Goal: Navigation & Orientation: Find specific page/section

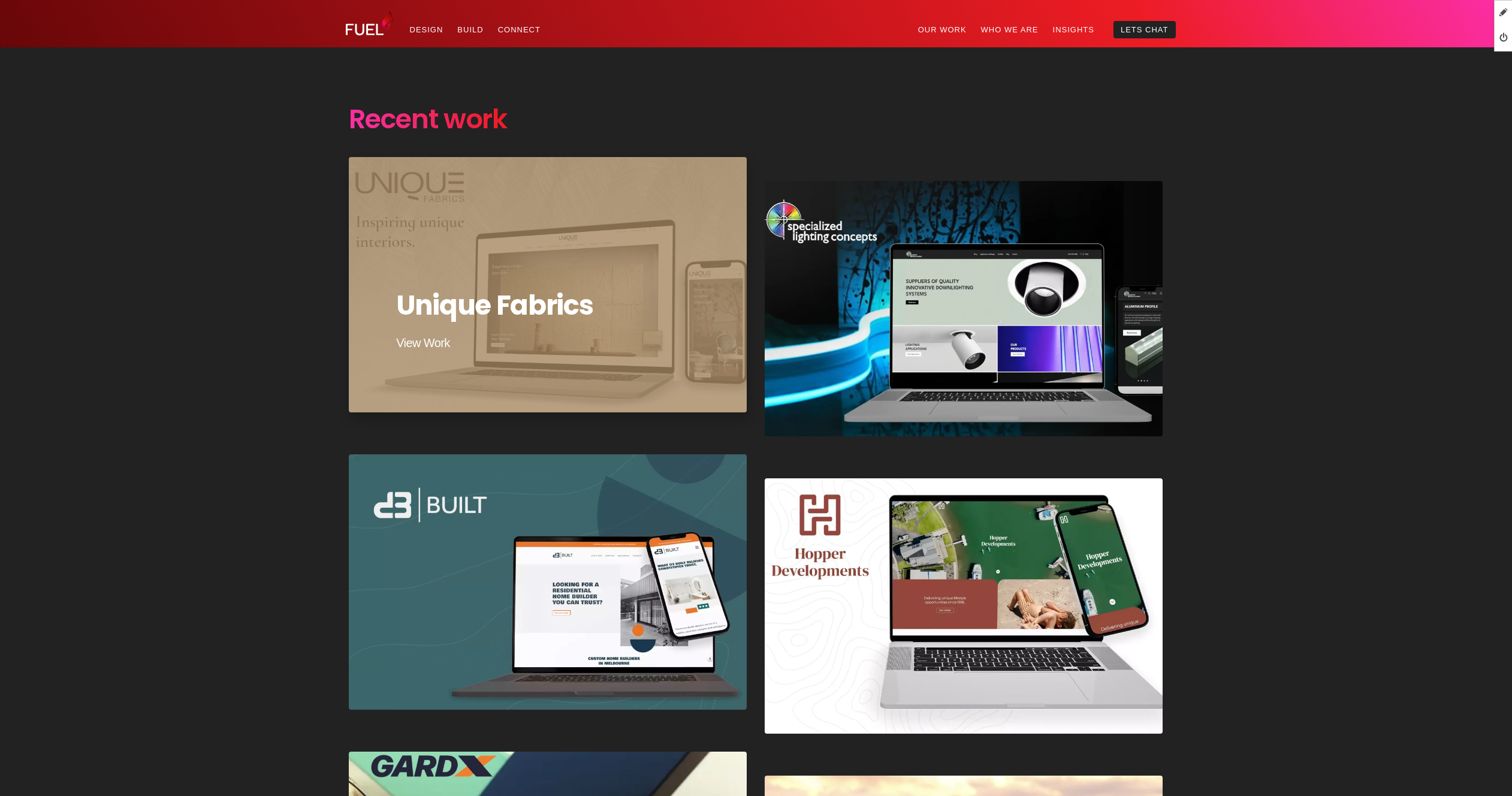
scroll to position [2445, 0]
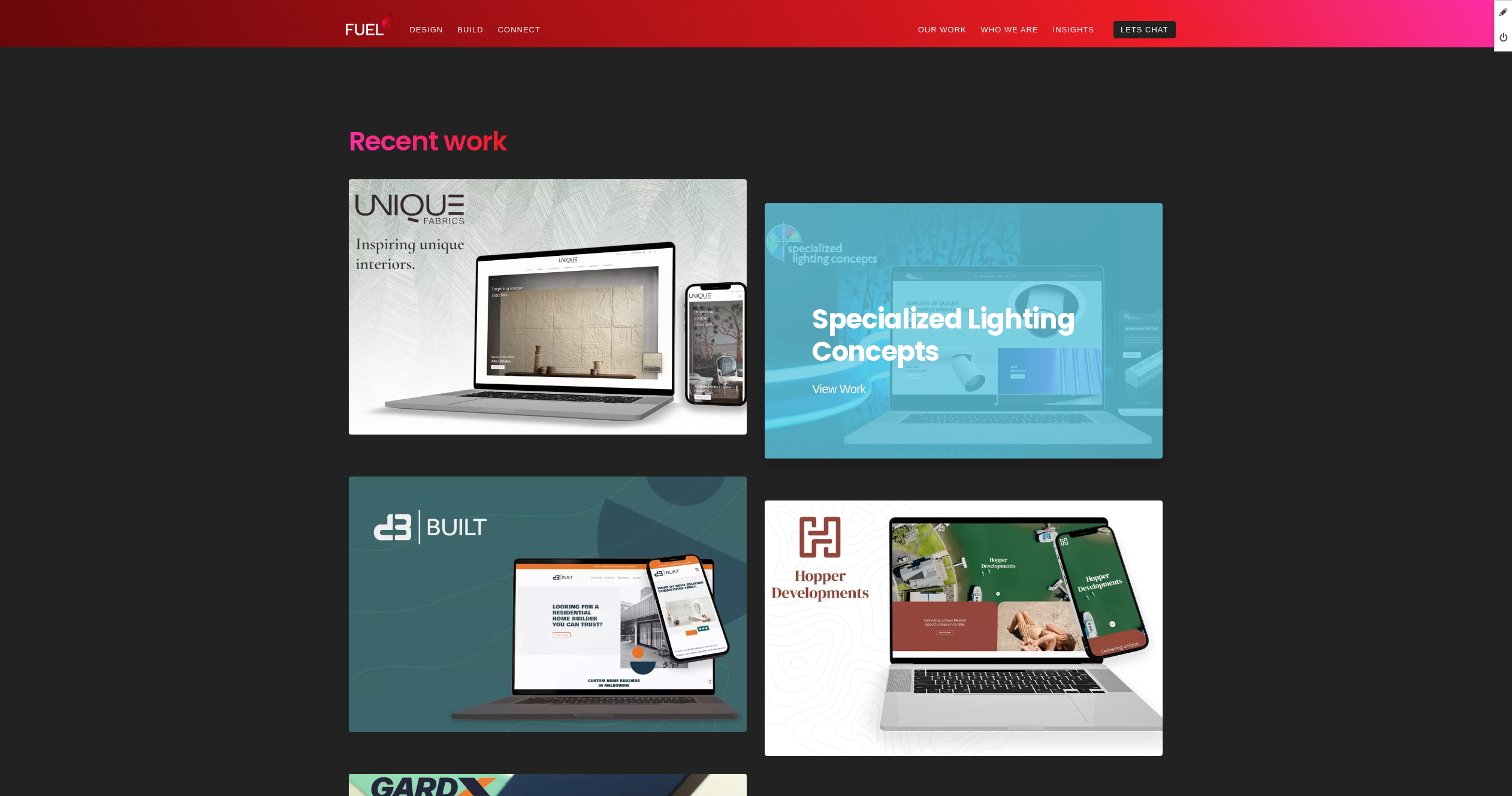
click at [975, 369] on div "Specialized Lighting Concepts" at bounding box center [963, 331] width 402 height 258
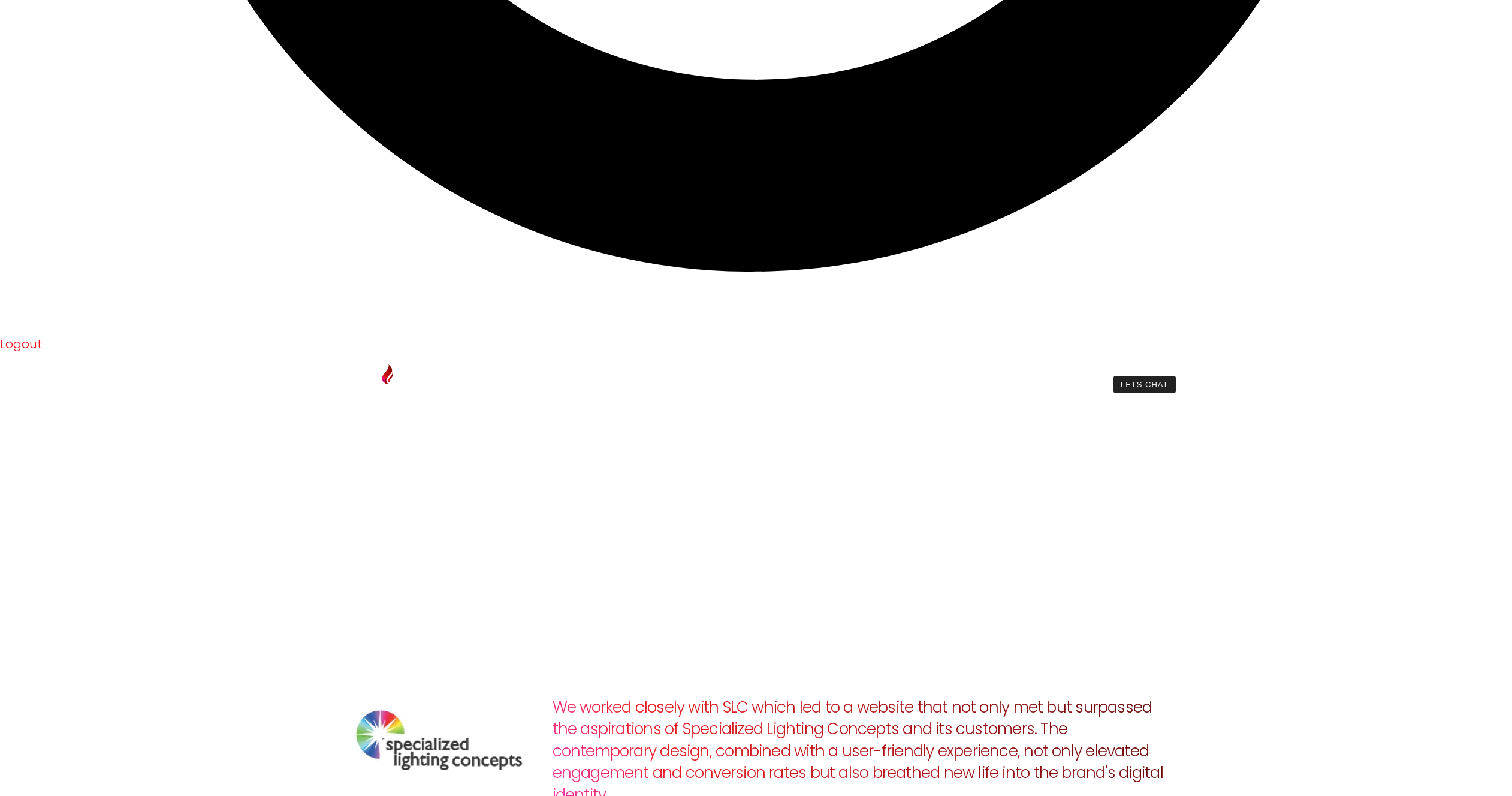
scroll to position [2718, 0]
